Goal: Task Accomplishment & Management: Manage account settings

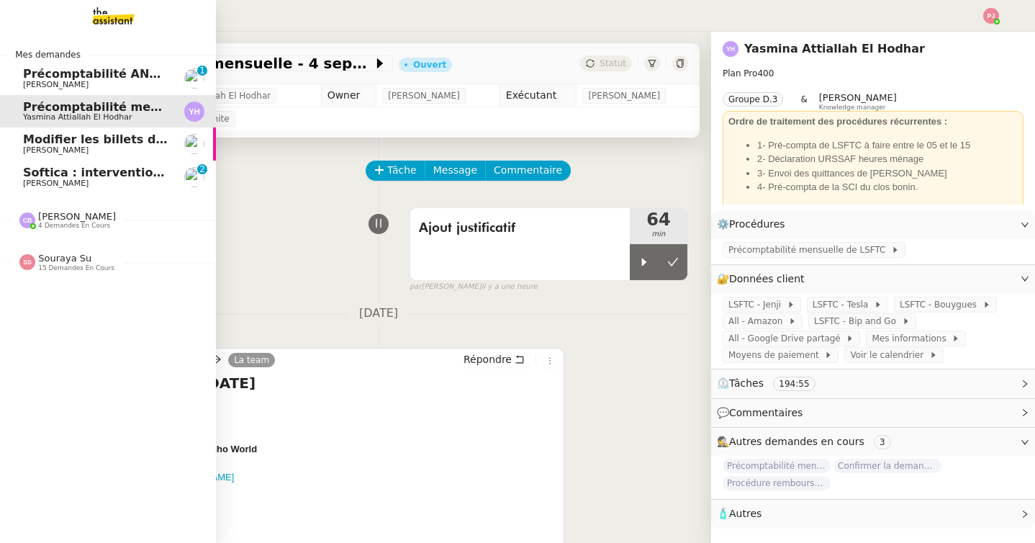
click at [101, 186] on span "[PERSON_NAME]" at bounding box center [95, 183] width 145 height 9
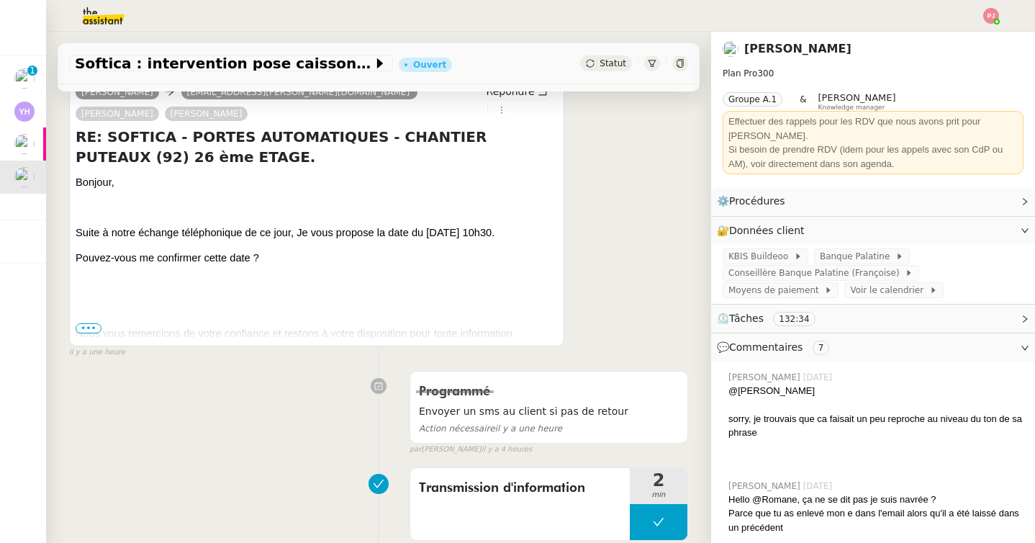
scroll to position [198, 0]
click at [91, 326] on span "Nous vous remercions de votre confiance et restons à votre disposition pour tou…" at bounding box center [294, 339] width 437 height 27
click at [94, 322] on span "•••" at bounding box center [89, 327] width 26 height 10
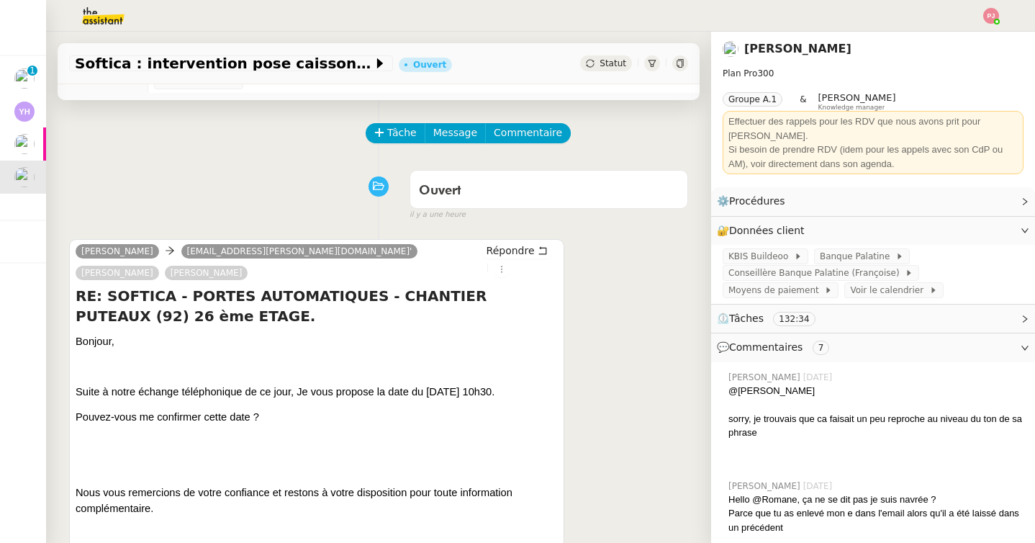
scroll to position [5, 0]
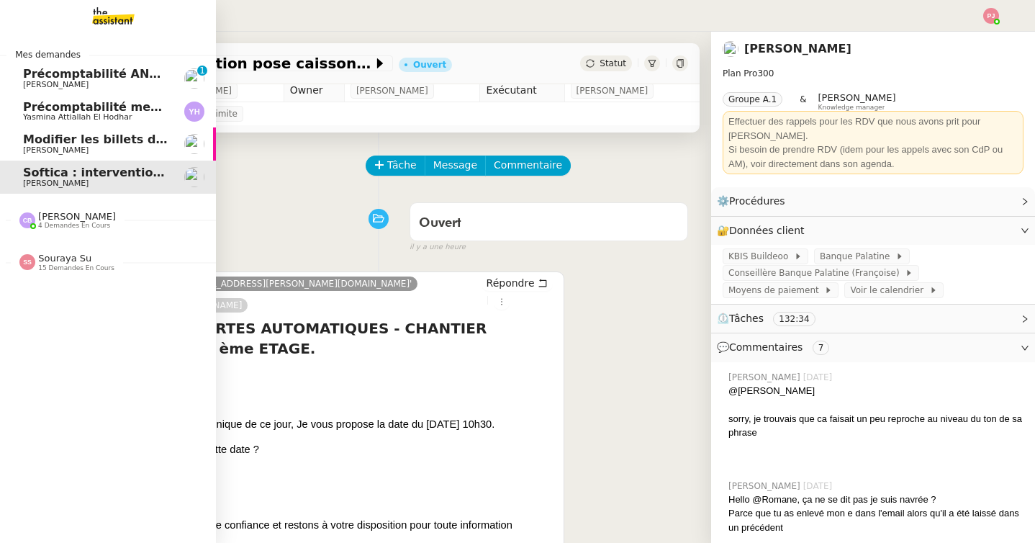
click at [49, 117] on span "Yasmina Attiallah El Hodhar" at bounding box center [77, 116] width 109 height 9
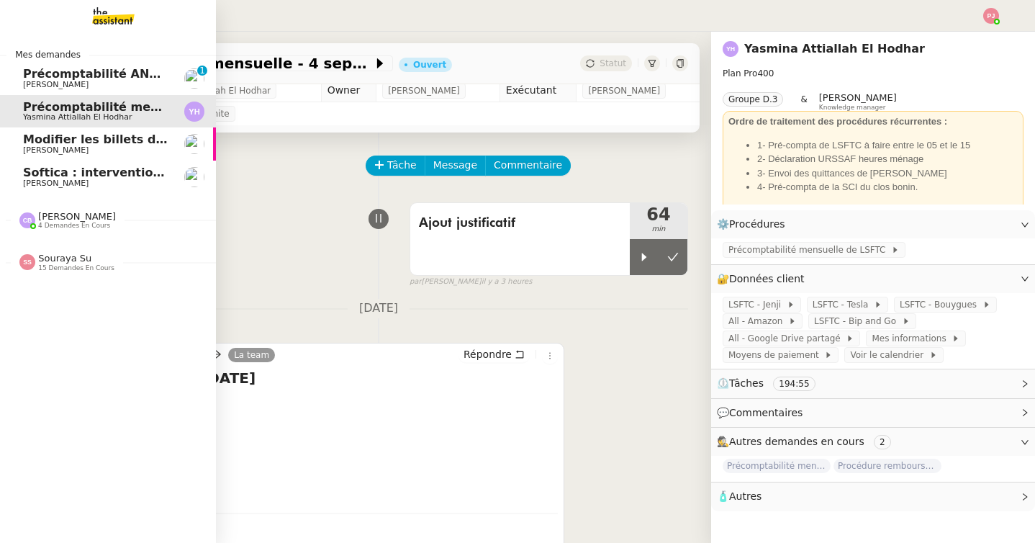
click at [95, 81] on span "[PERSON_NAME]" at bounding box center [95, 85] width 145 height 9
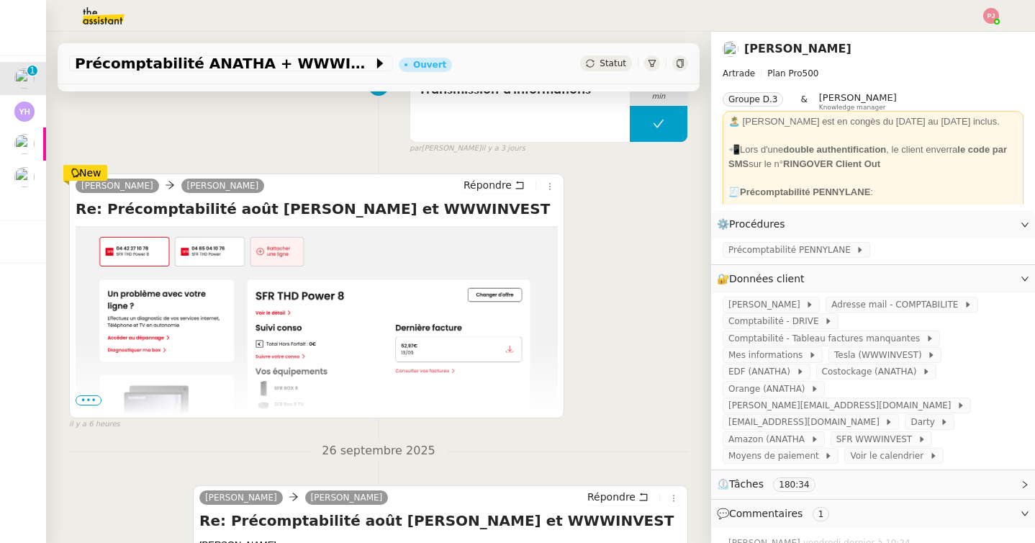
scroll to position [240, 0]
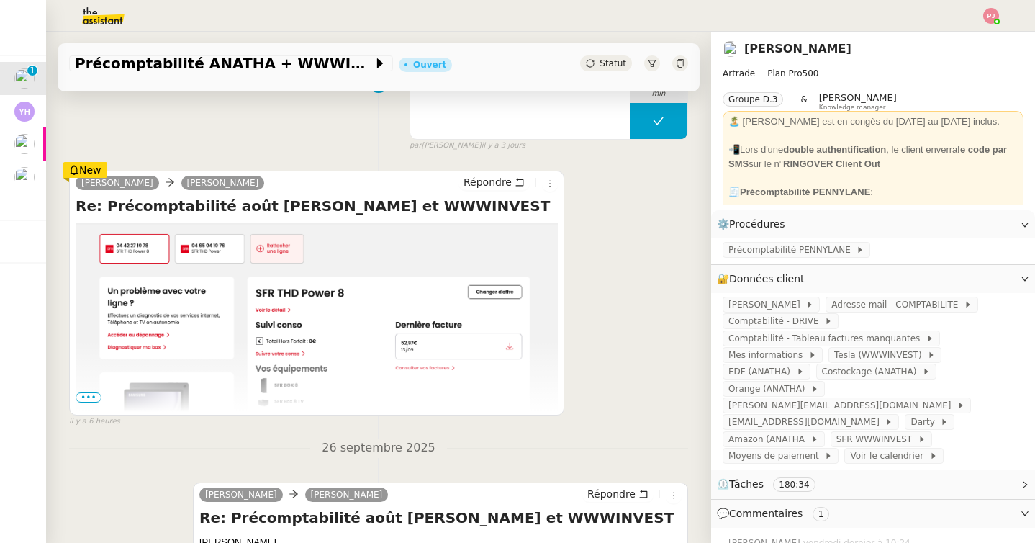
click at [92, 401] on span "•••" at bounding box center [89, 397] width 26 height 10
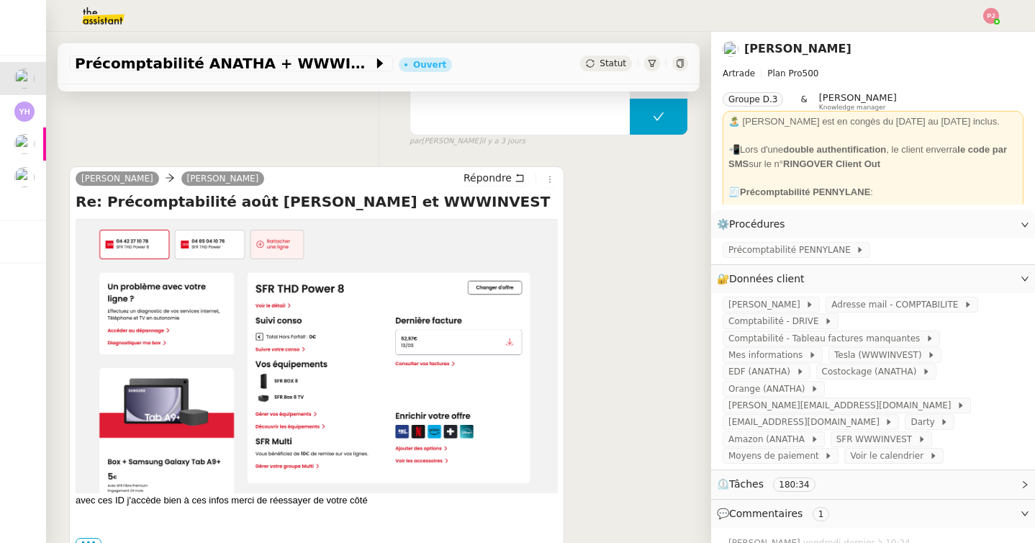
scroll to position [244, 0]
